Goal: Navigation & Orientation: Find specific page/section

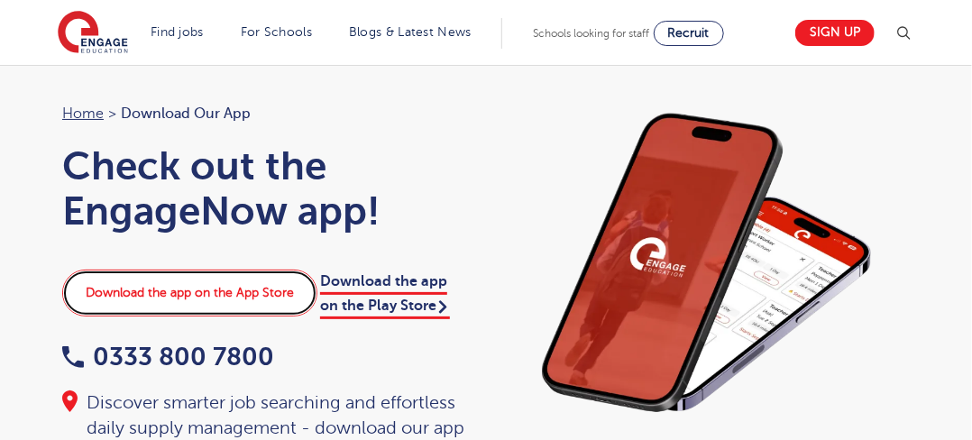
click at [198, 299] on link "Download the app on the App Store" at bounding box center [189, 293] width 255 height 47
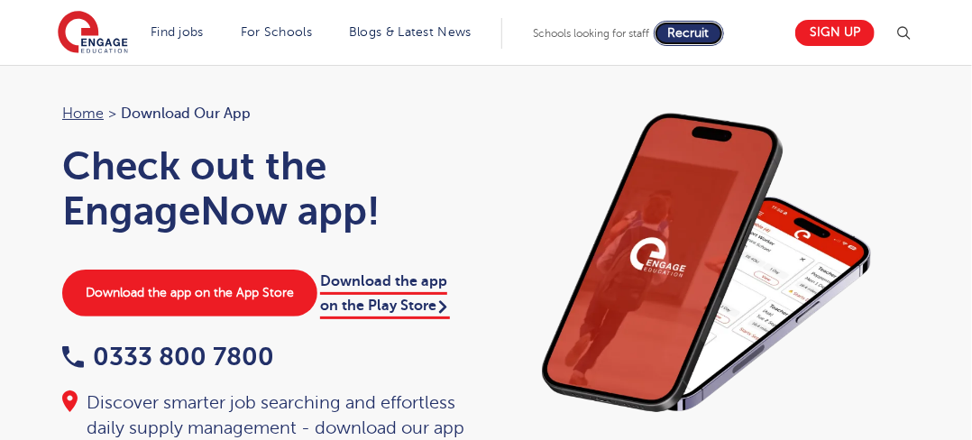
click at [703, 36] on span "Recruit" at bounding box center [688, 33] width 41 height 14
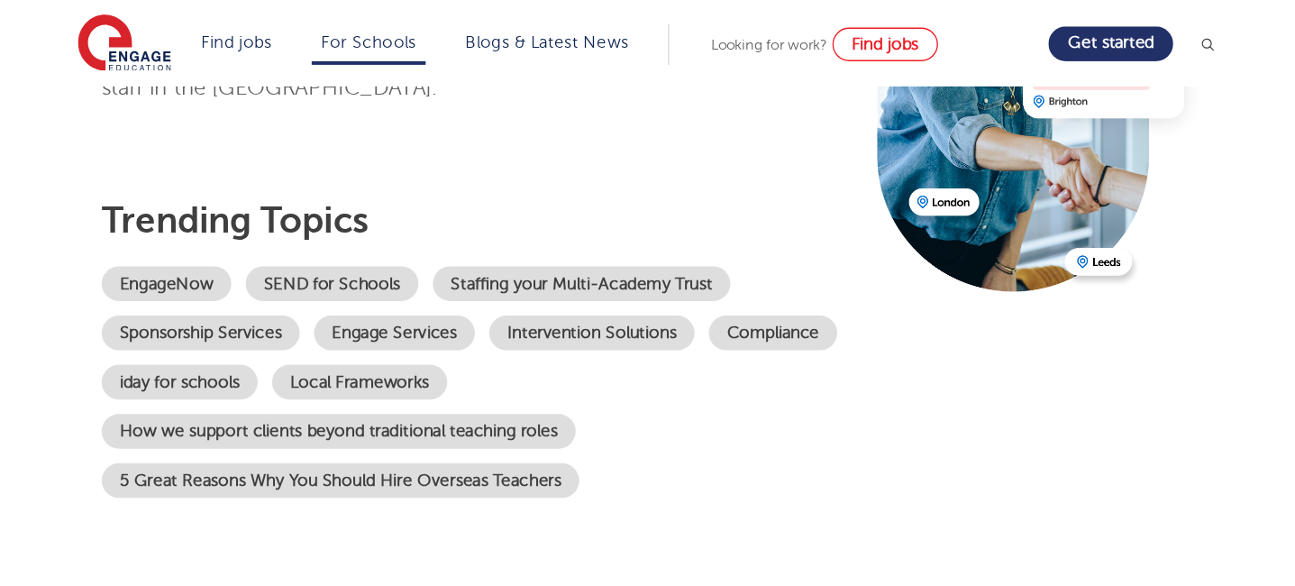
scroll to position [288, 0]
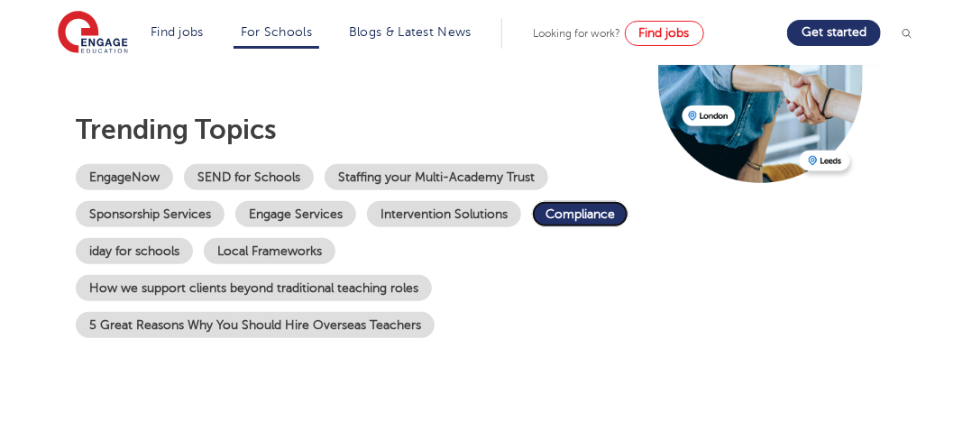
click at [588, 215] on link "Compliance" at bounding box center [580, 214] width 96 height 26
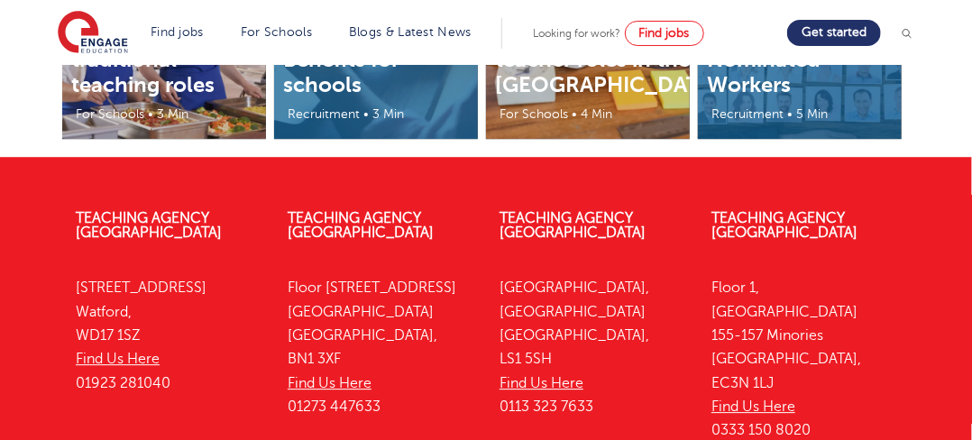
scroll to position [4303, 0]
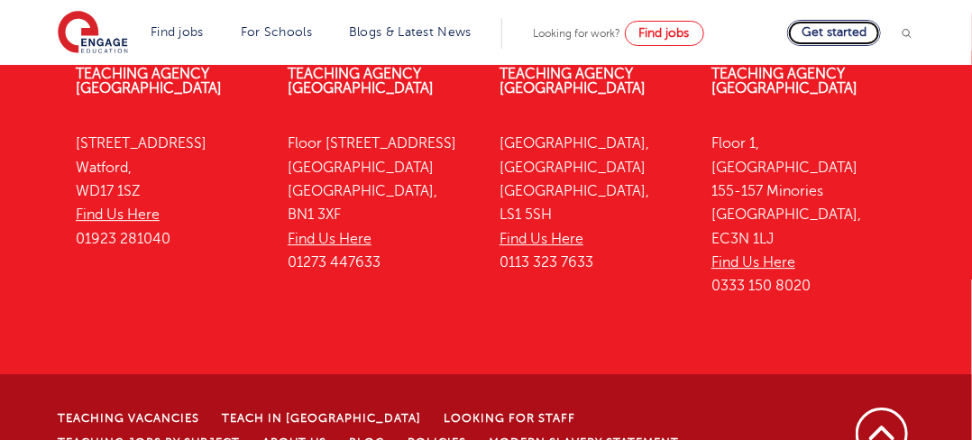
click at [822, 32] on link "Get started" at bounding box center [834, 33] width 94 height 26
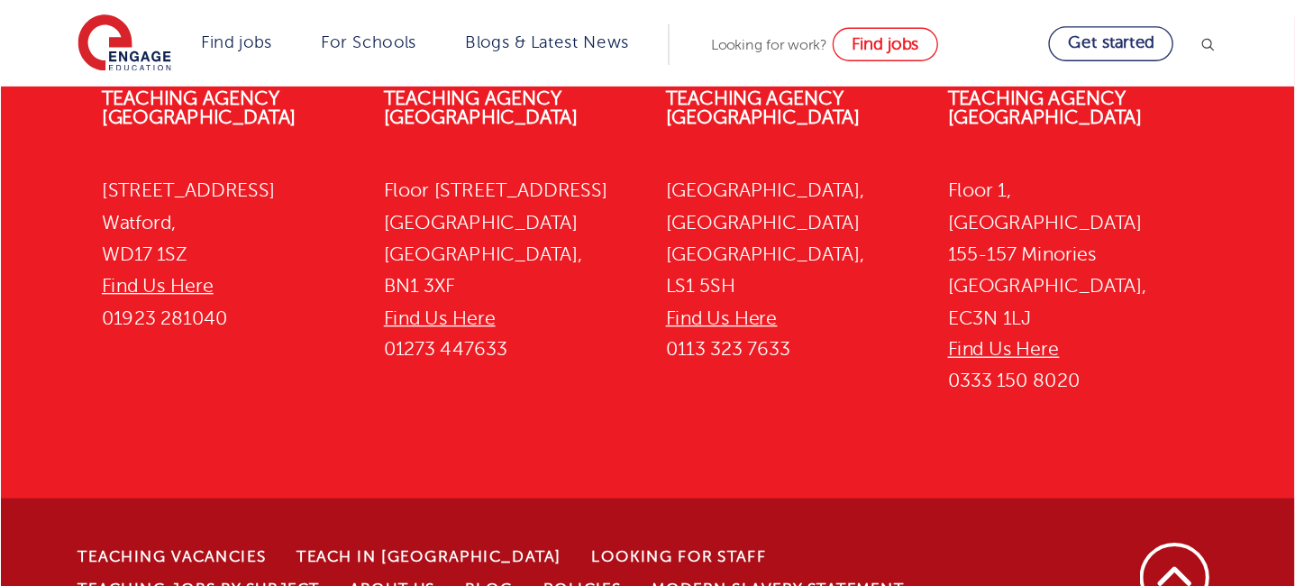
scroll to position [3620, 0]
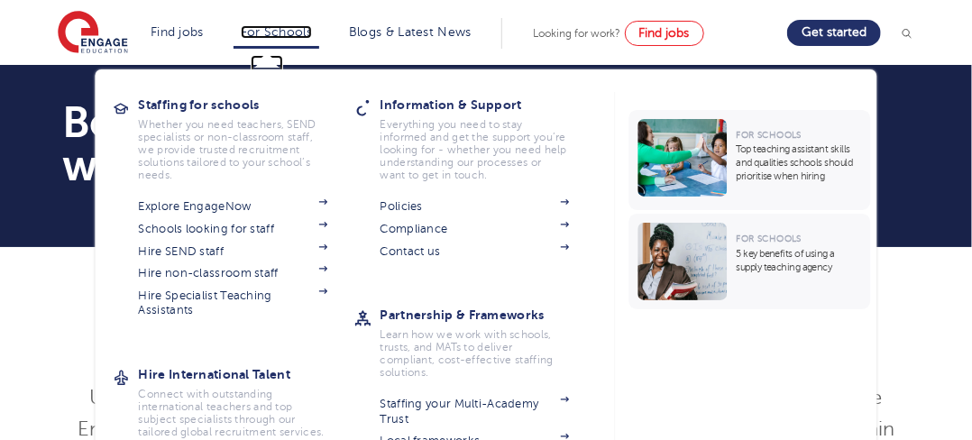
click at [275, 32] on link "For Schools" at bounding box center [276, 32] width 71 height 14
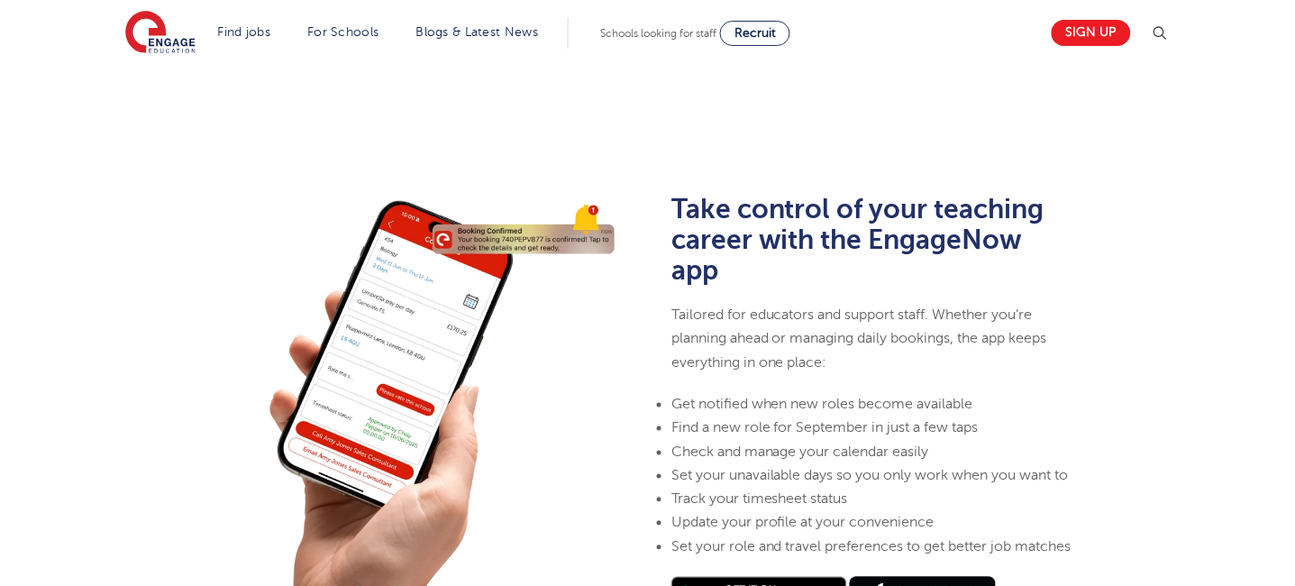
scroll to position [608, 0]
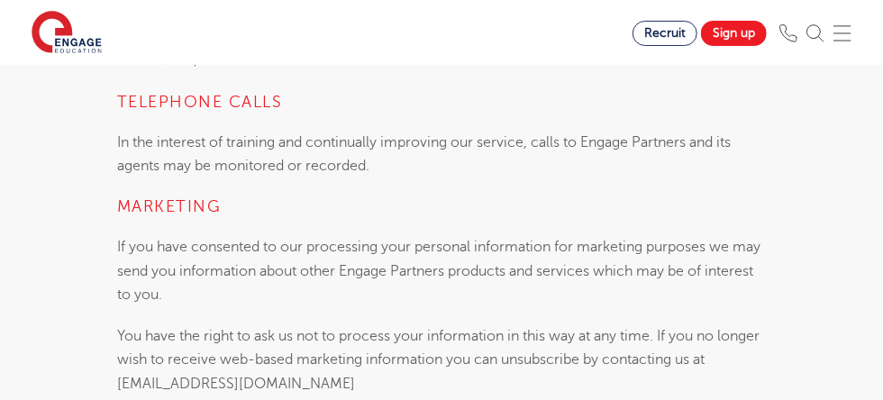
scroll to position [6108, 0]
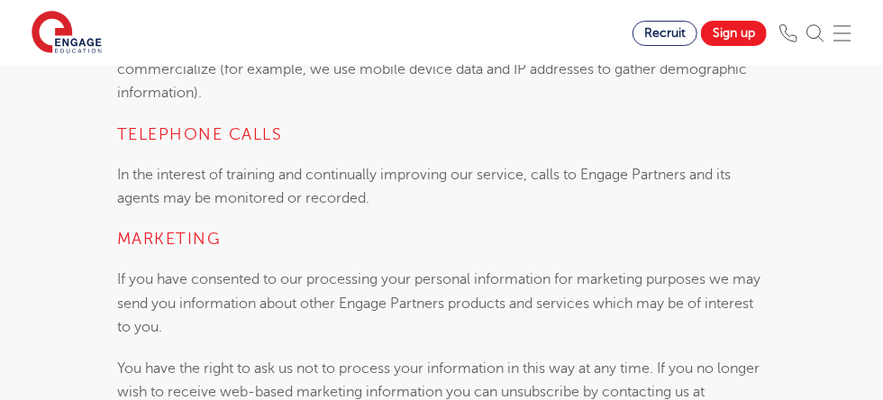
click at [0, 0] on link "Sign up" at bounding box center [0, 0] width 0 height 0
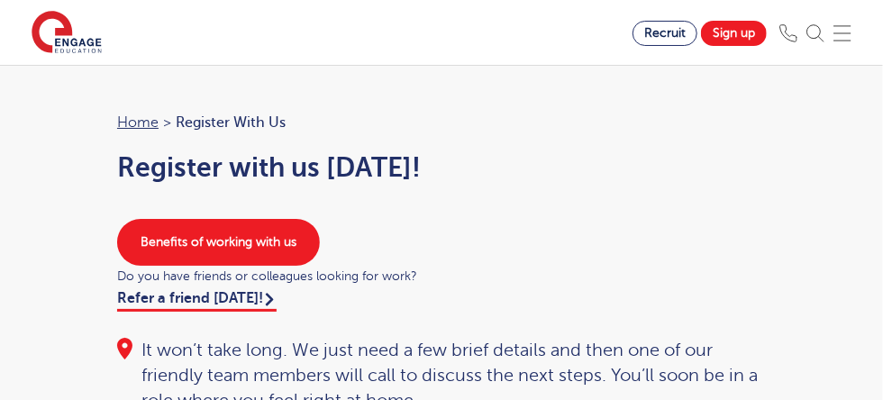
click at [0, 0] on link "Sign up" at bounding box center [0, 0] width 0 height 0
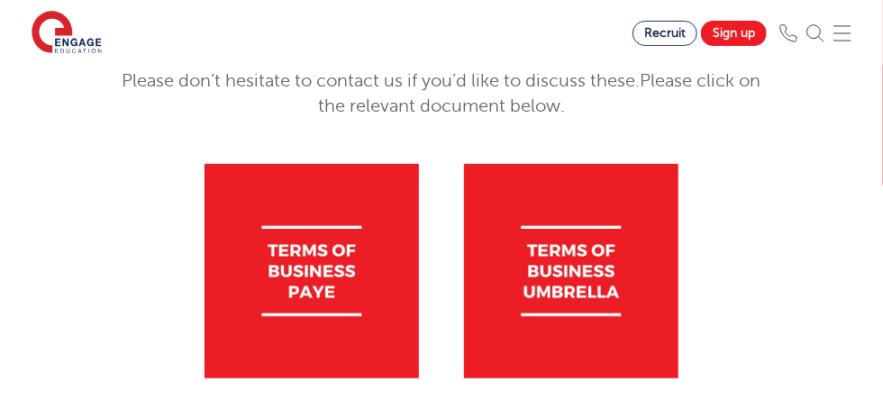
scroll to position [261, 0]
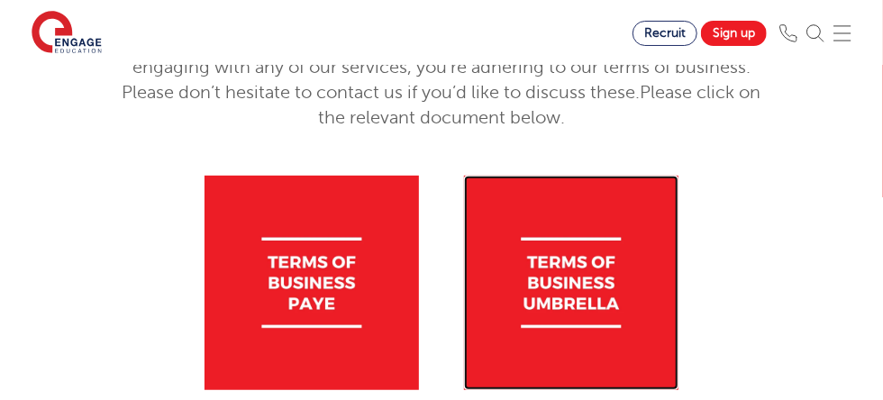
click at [464, 347] on img at bounding box center [571, 283] width 215 height 215
